Goal: Task Accomplishment & Management: Complete application form

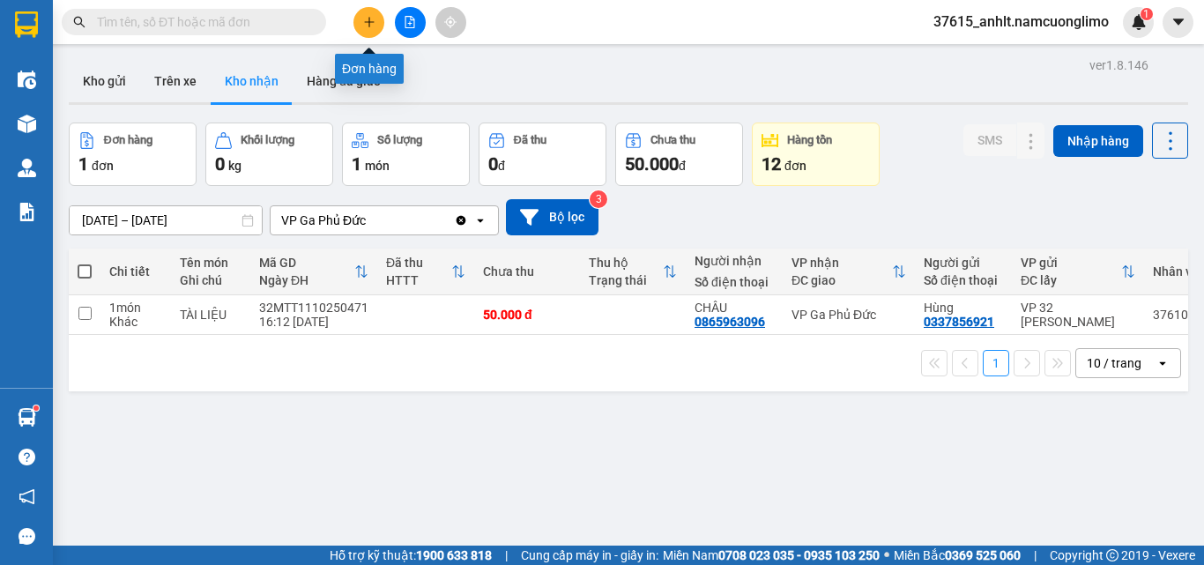
click at [376, 14] on button at bounding box center [369, 22] width 31 height 31
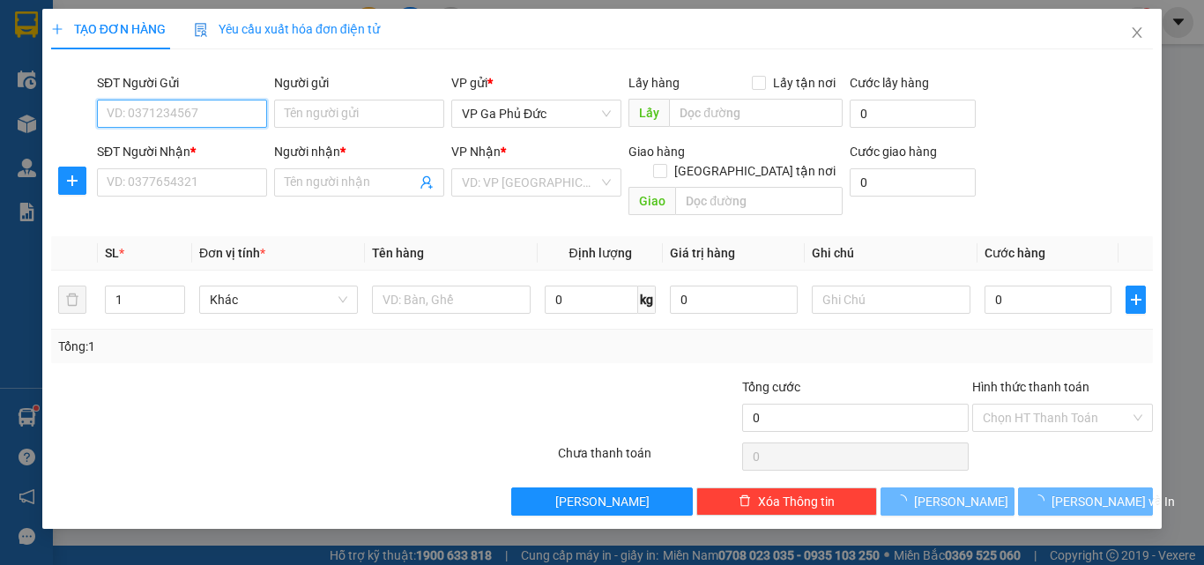
click at [227, 118] on input "SĐT Người Gửi" at bounding box center [182, 114] width 170 height 28
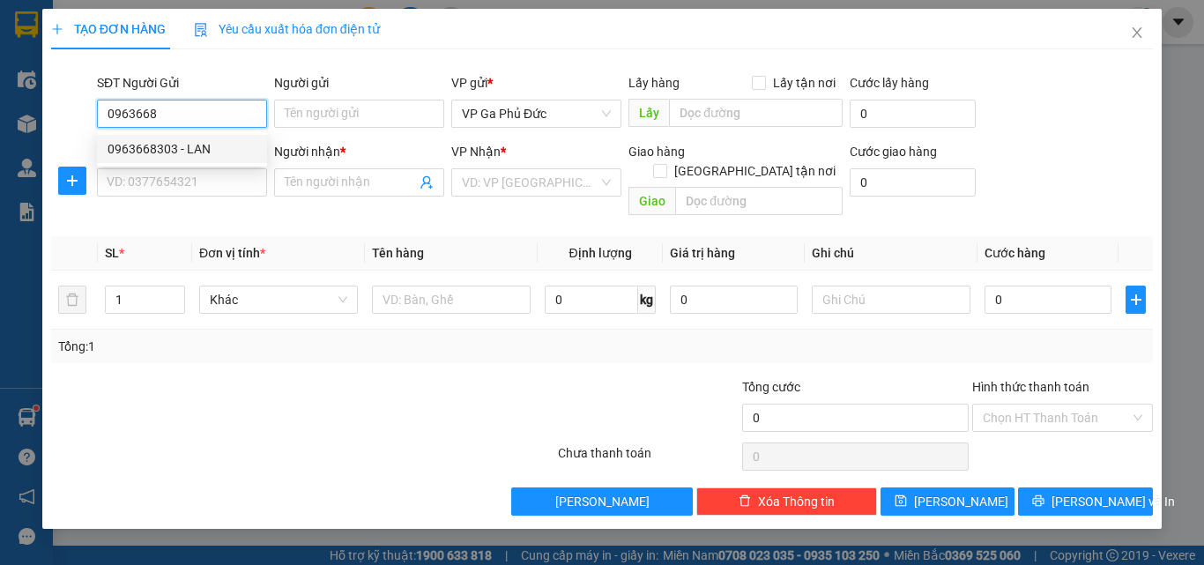
click at [220, 140] on div "0963668303 - LAN" at bounding box center [182, 148] width 149 height 19
type input "0963668303"
type input "LAN"
type input "0963668303"
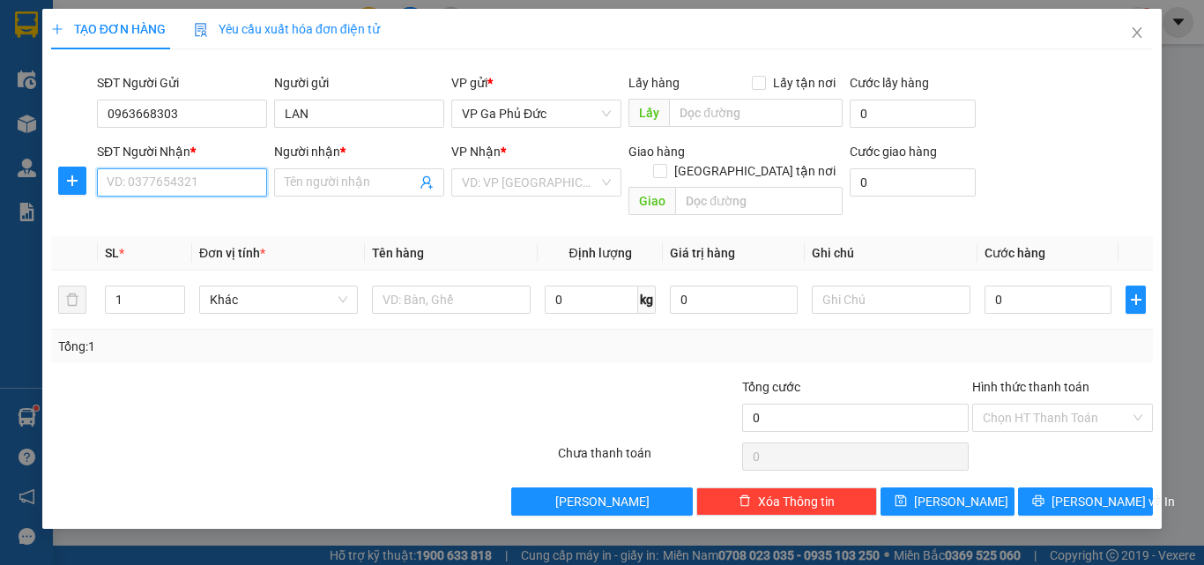
click at [207, 184] on input "SĐT Người Nhận *" at bounding box center [182, 182] width 170 height 28
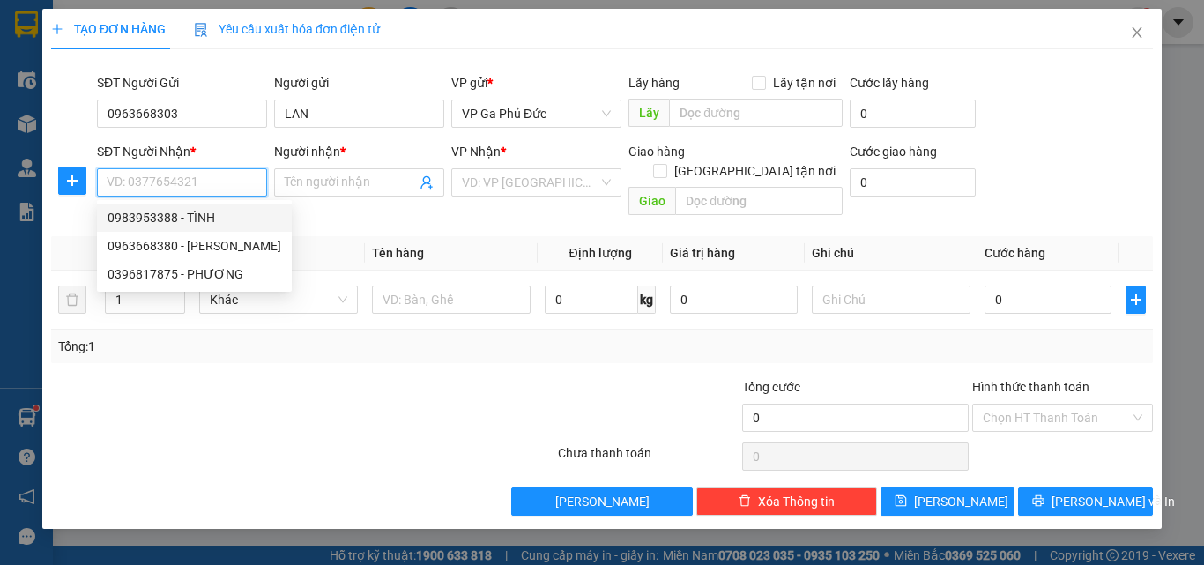
click at [205, 217] on div "0983953388 - TÌNH" at bounding box center [195, 217] width 174 height 19
type input "0983953388"
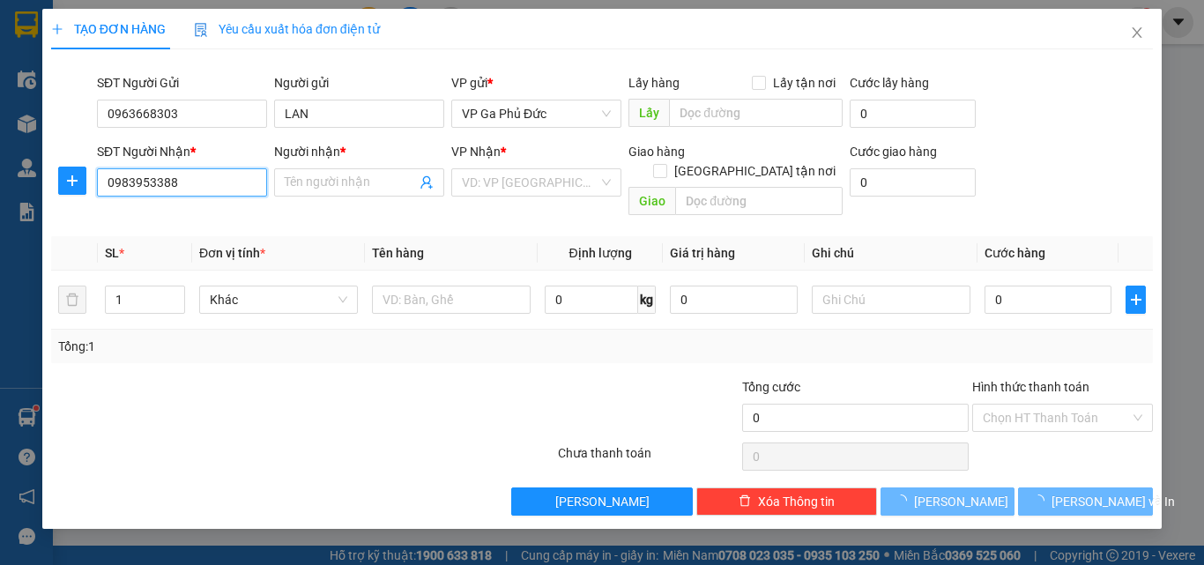
type input "TÌNH"
checkbox input "true"
type input "SỐ 7 NGÕ 95 [DEMOGRAPHIC_DATA] BỘC"
type input "40.000"
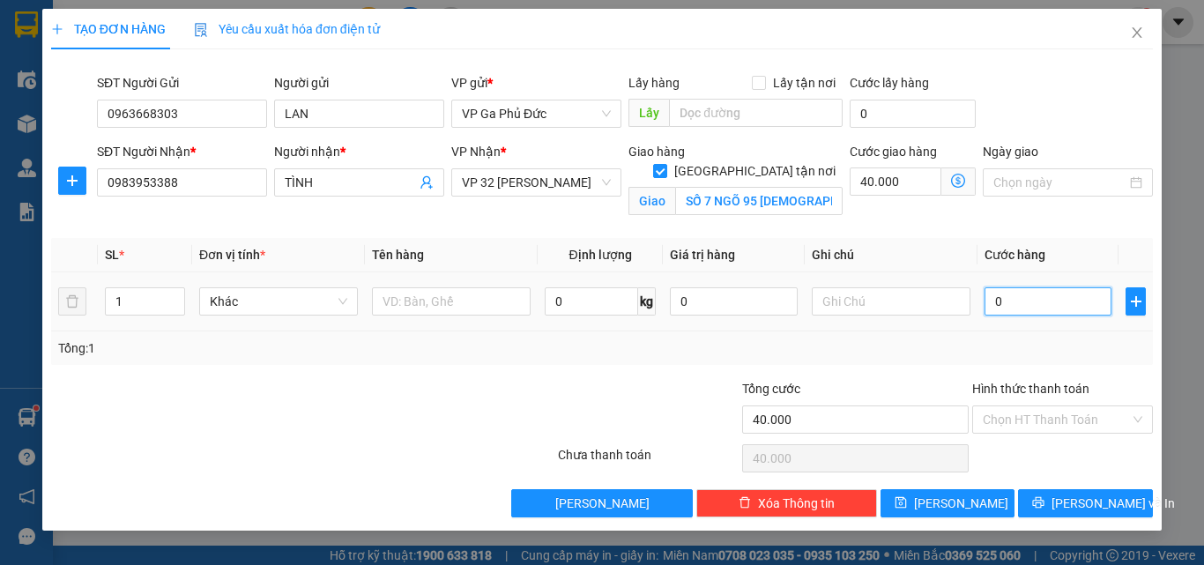
click at [1031, 300] on input "0" at bounding box center [1048, 301] width 127 height 28
type input "3"
type input "40.003"
type input "30"
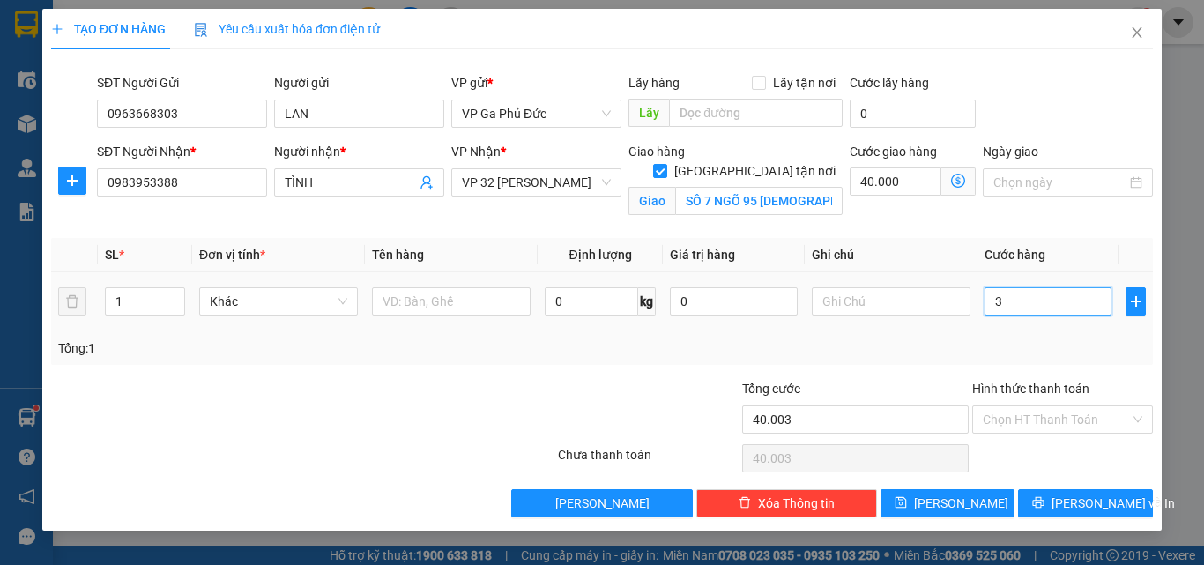
type input "40.030"
type input "300"
type input "40.300"
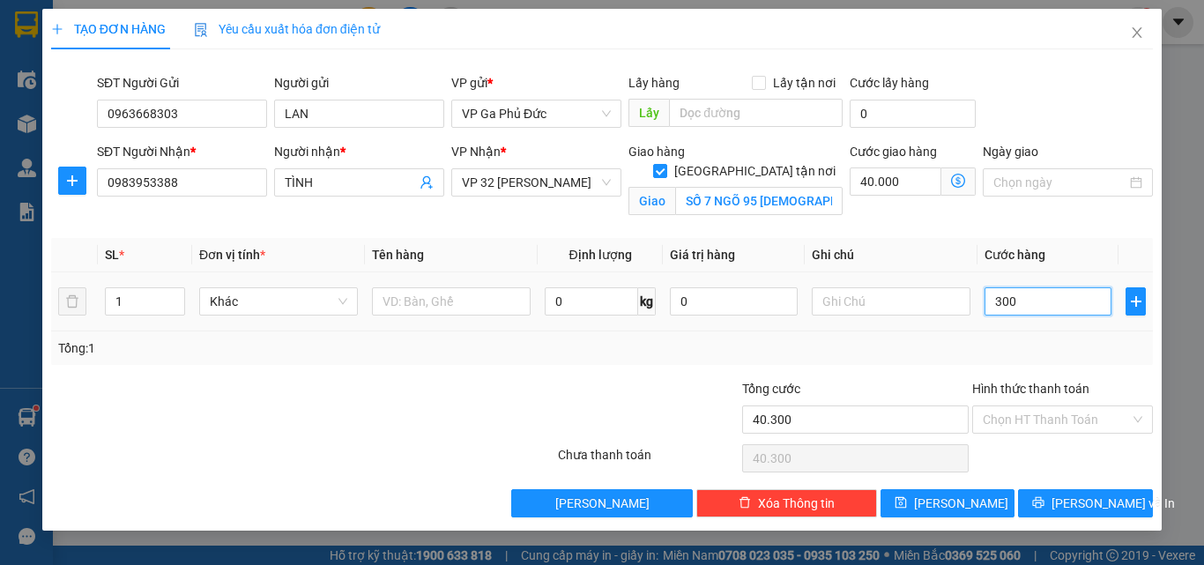
type input "3.000"
type input "43.000"
type input "30.000"
type input "70.000"
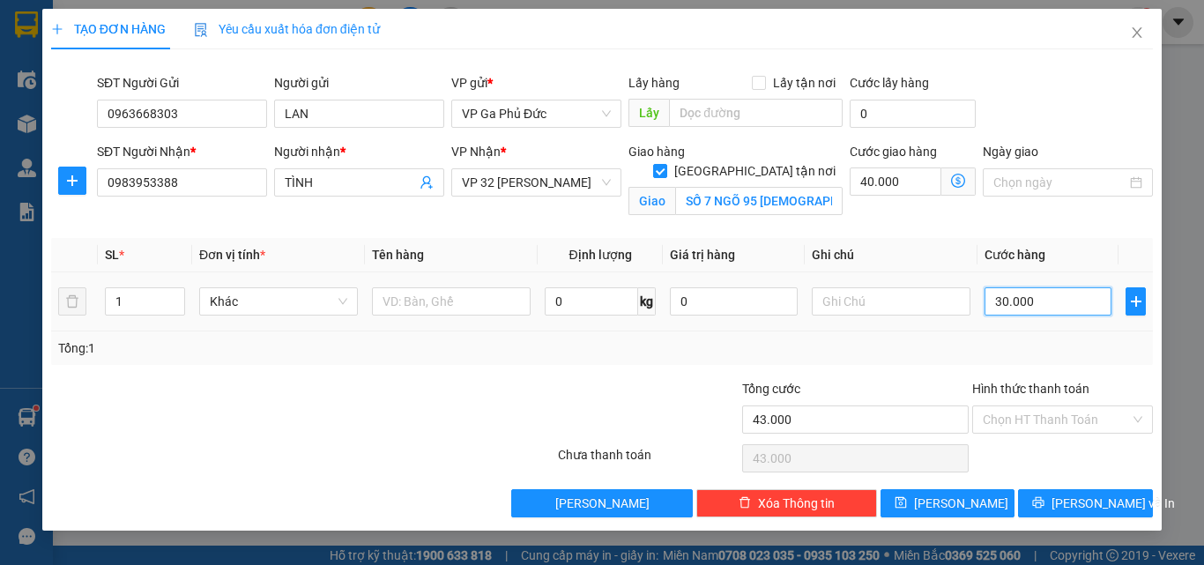
type input "70.000"
type input "30.000"
click at [666, 164] on input "[GEOGRAPHIC_DATA] tận nơi" at bounding box center [659, 170] width 12 height 12
checkbox input "false"
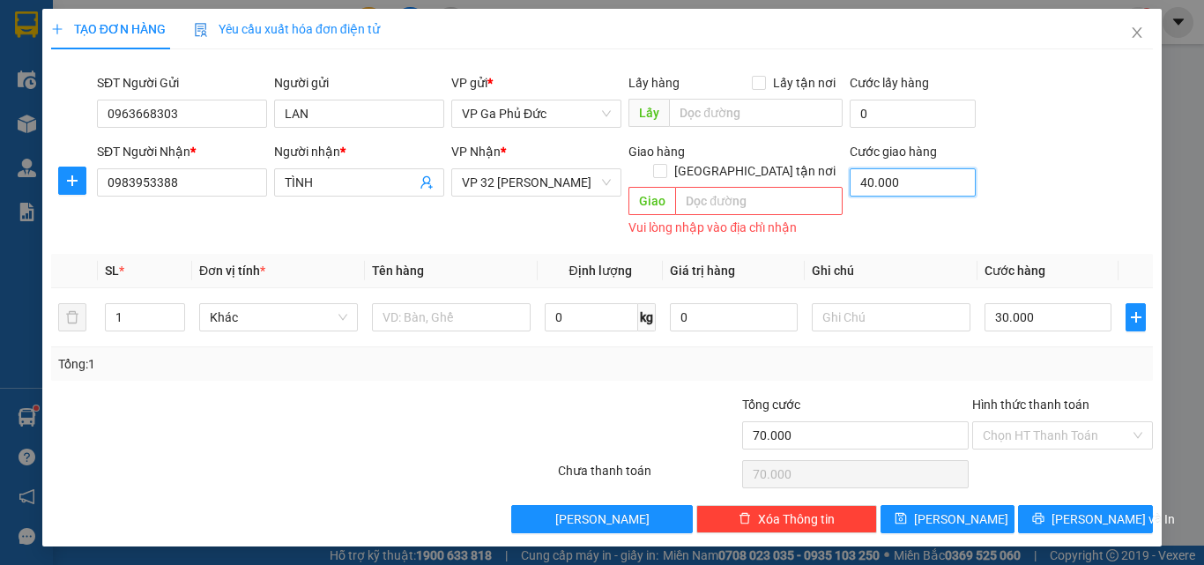
click at [932, 184] on input "40.000" at bounding box center [913, 182] width 126 height 28
type input "30.000"
type input "0"
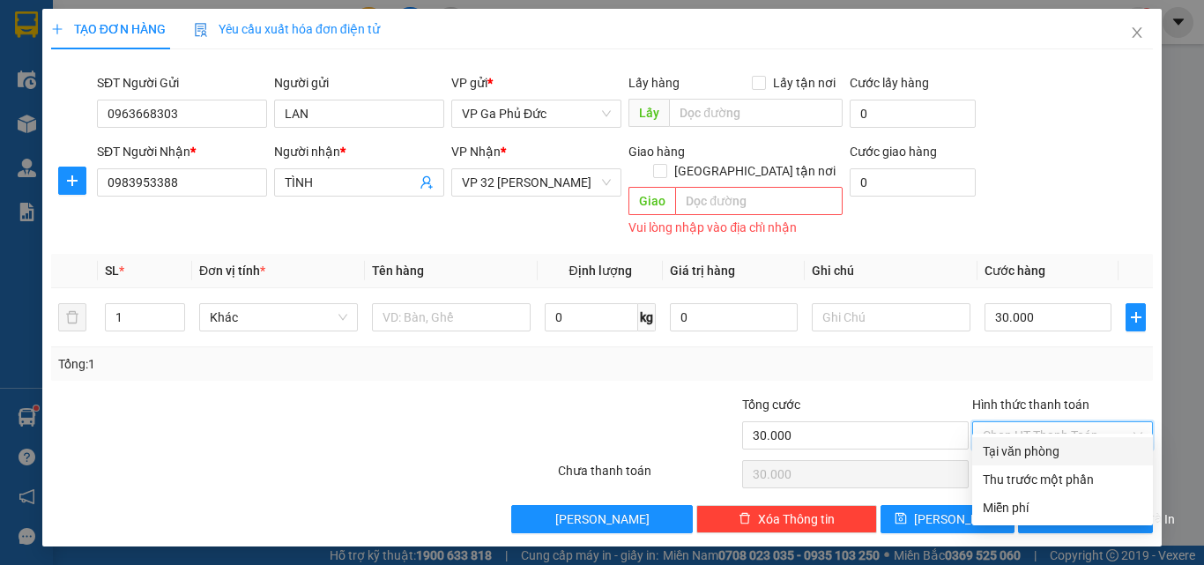
click at [1067, 422] on input "Hình thức thanh toán" at bounding box center [1056, 435] width 147 height 26
drag, startPoint x: 1038, startPoint y: 453, endPoint x: 1047, endPoint y: 450, distance: 10.1
click at [1038, 452] on div "Tại văn phòng" at bounding box center [1063, 451] width 160 height 19
type input "0"
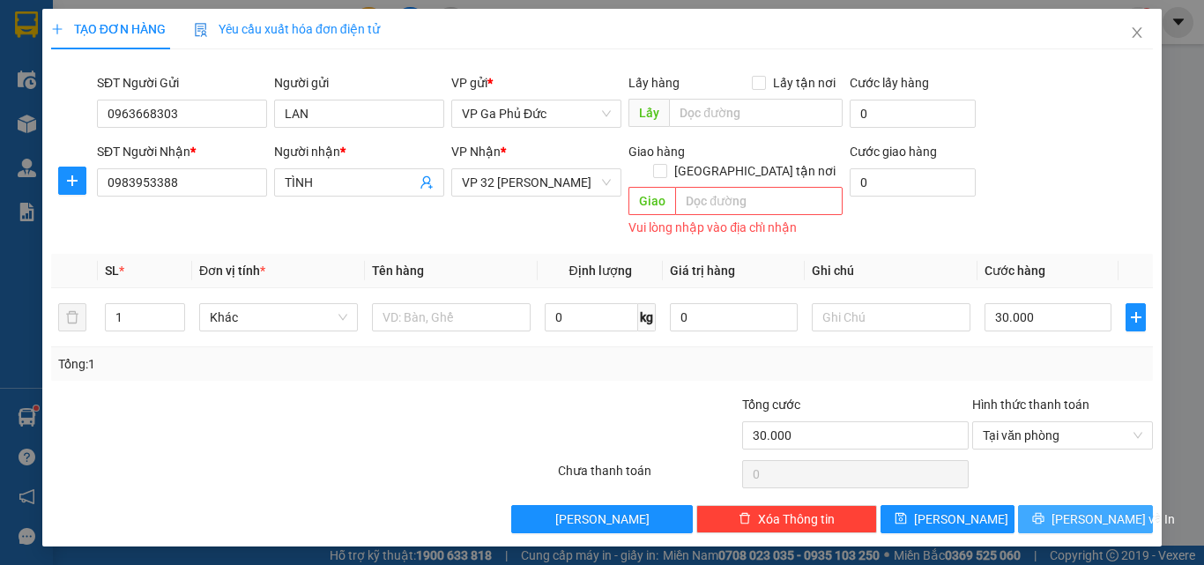
click at [1076, 510] on span "[PERSON_NAME] và In" at bounding box center [1113, 519] width 123 height 19
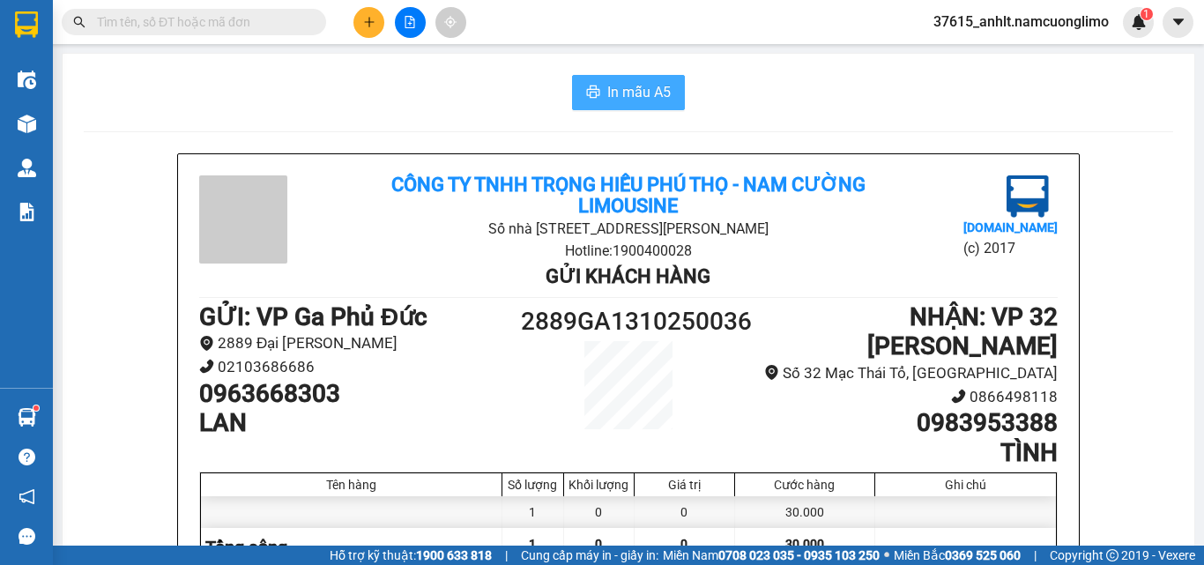
click at [651, 79] on button "In mẫu A5" at bounding box center [628, 92] width 113 height 35
